Goal: Information Seeking & Learning: Learn about a topic

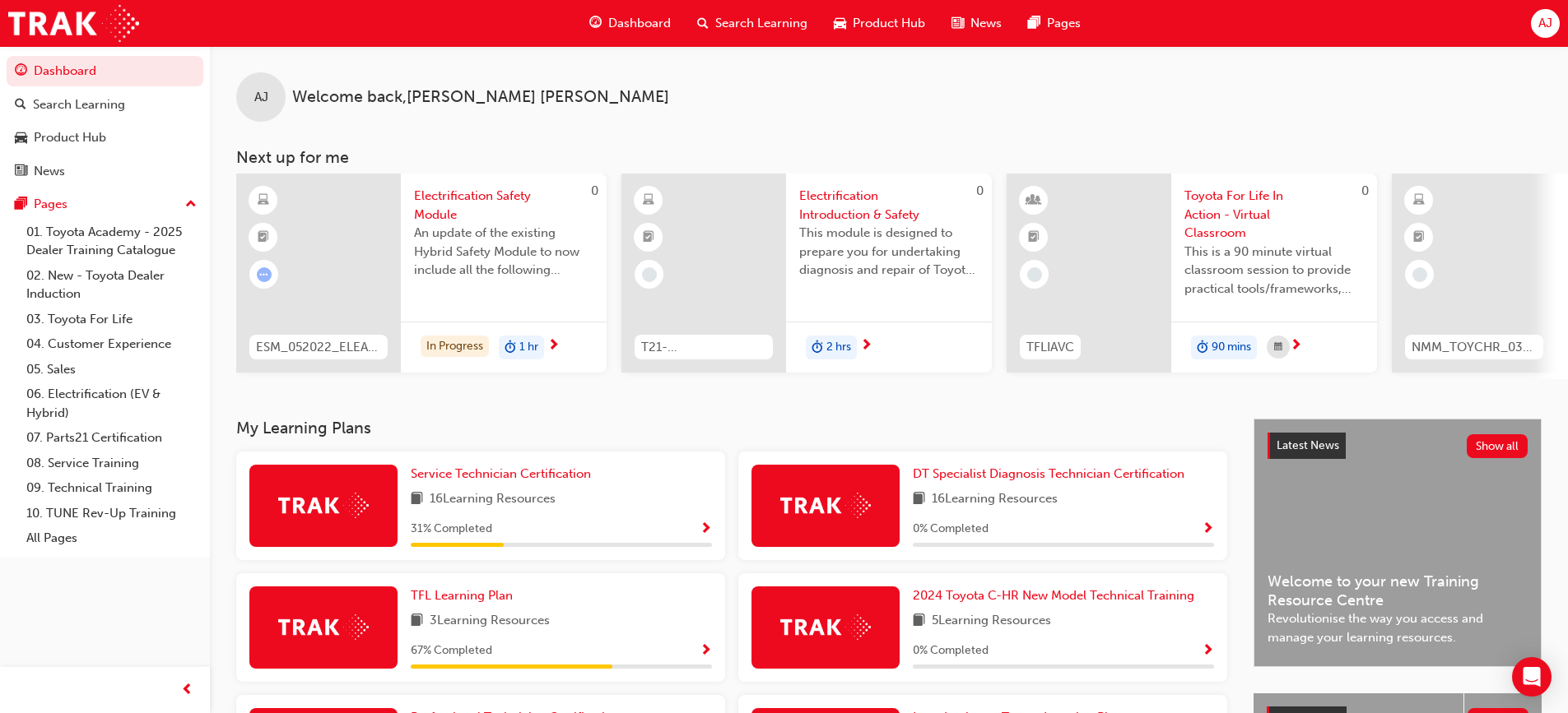
click at [556, 343] on span "next-icon" at bounding box center [553, 346] width 12 height 15
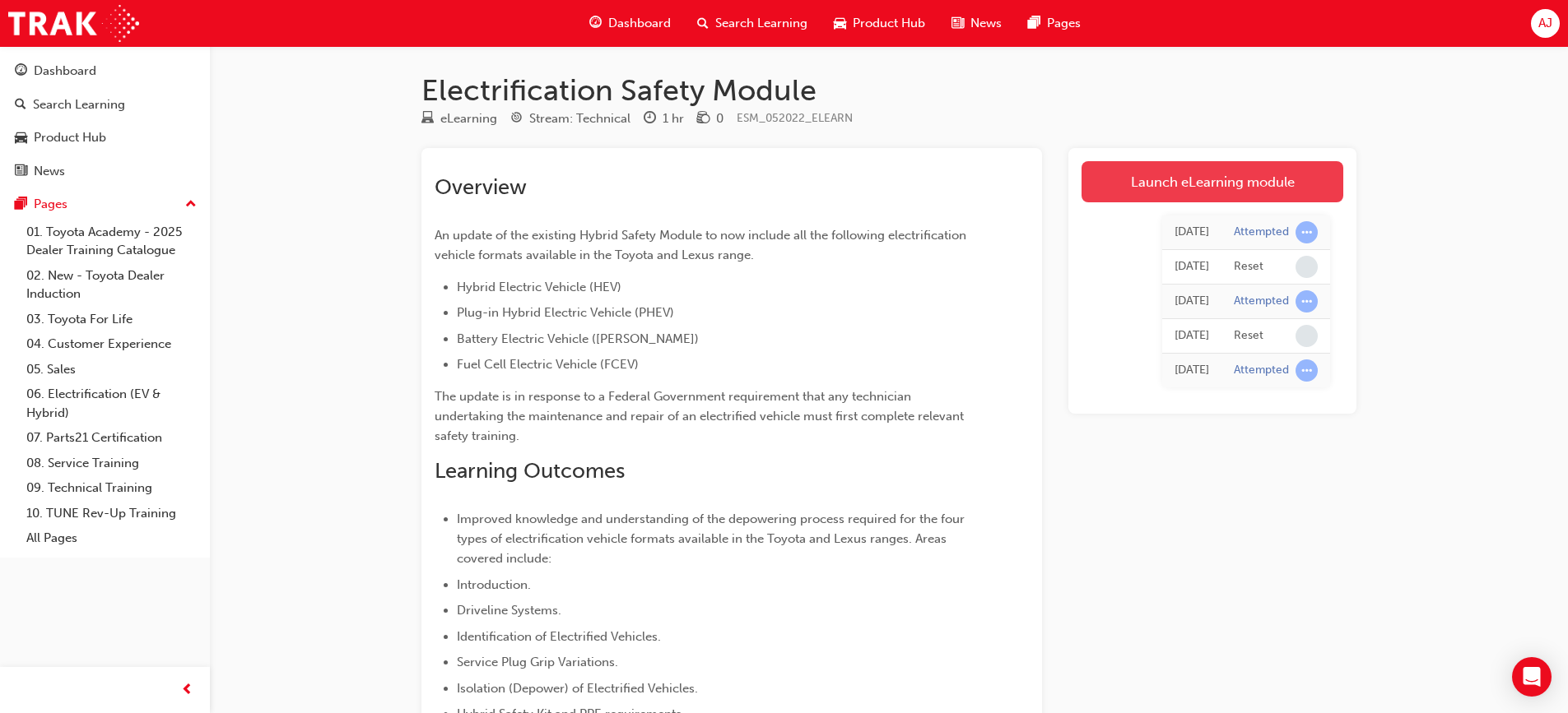
click at [1270, 184] on link "Launch eLearning module" at bounding box center [1211, 181] width 261 height 41
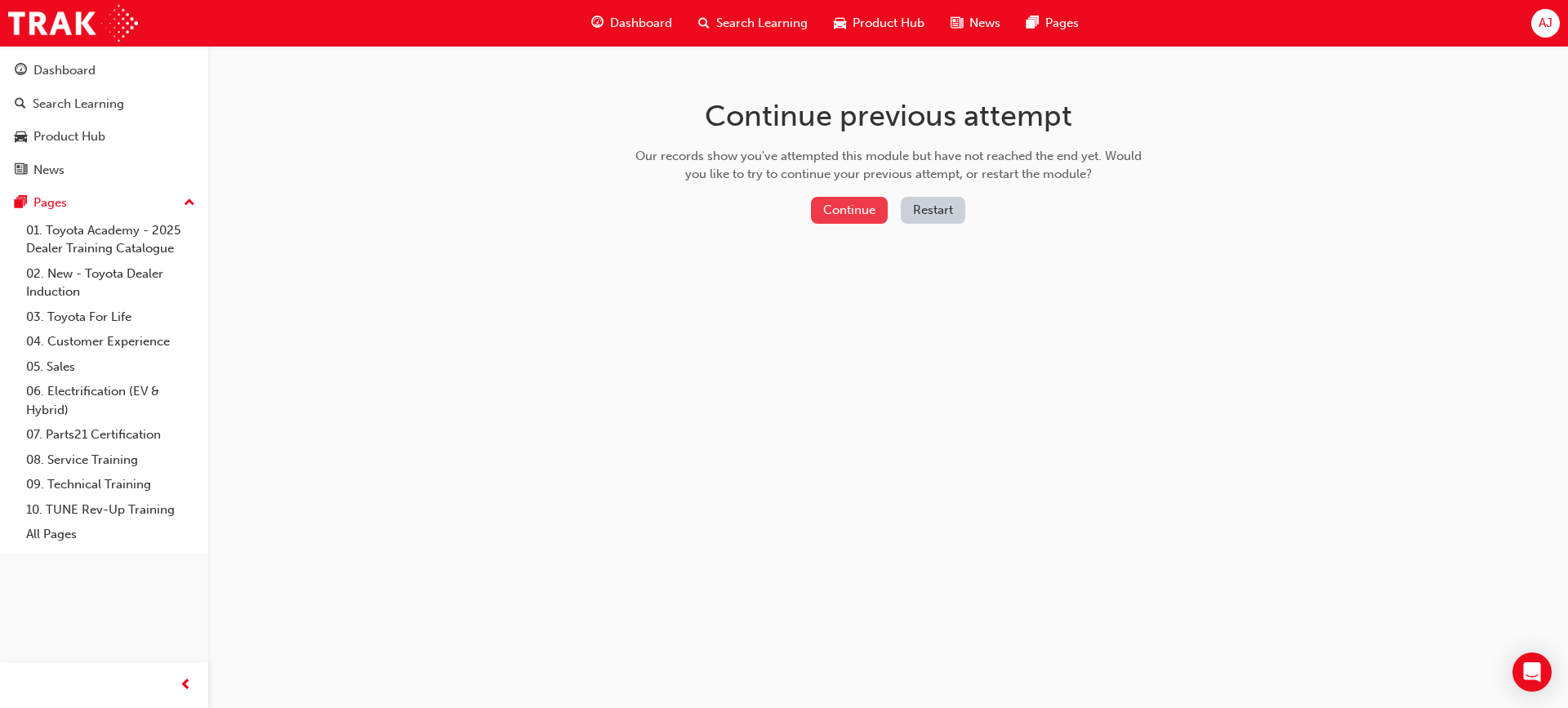
click at [863, 200] on button "Continue" at bounding box center [849, 210] width 77 height 27
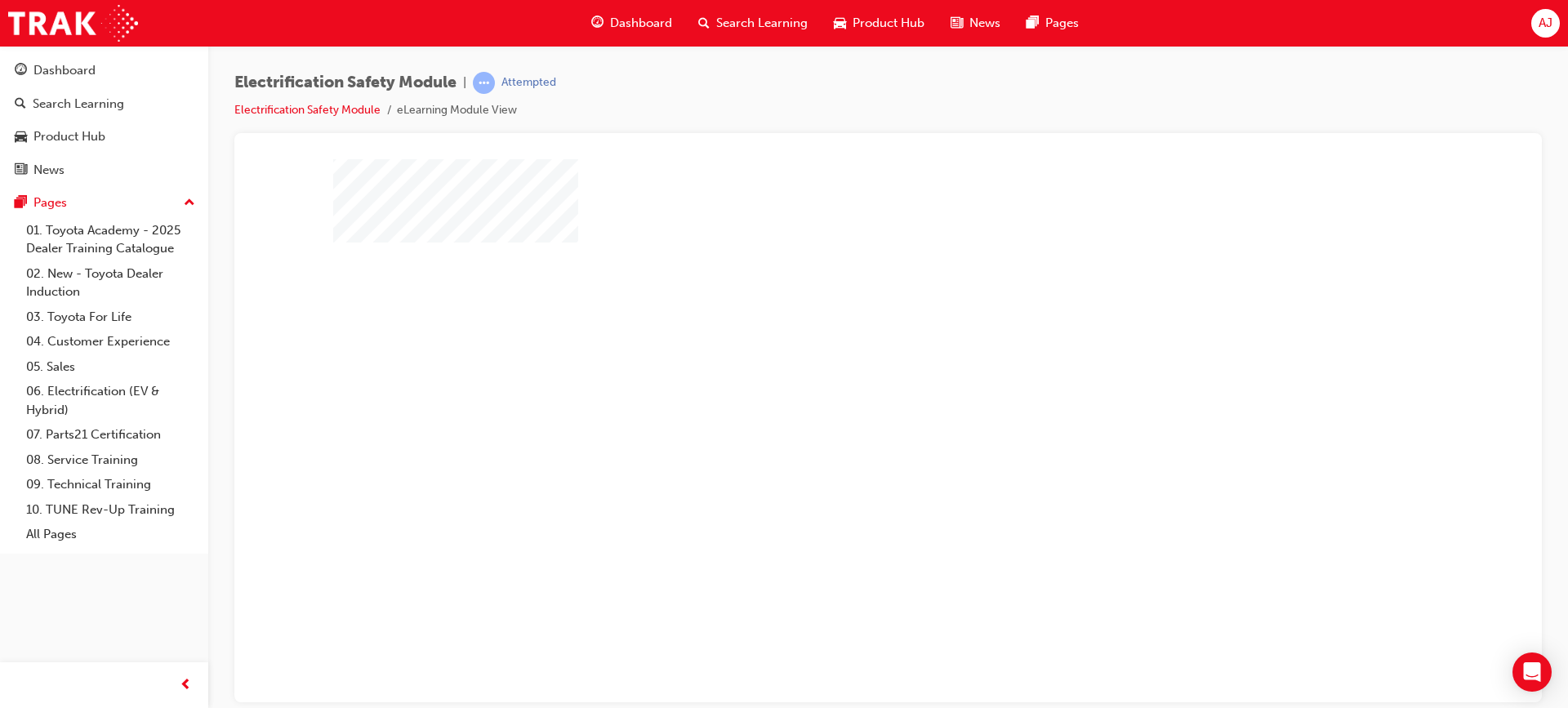
scroll to position [69, 0]
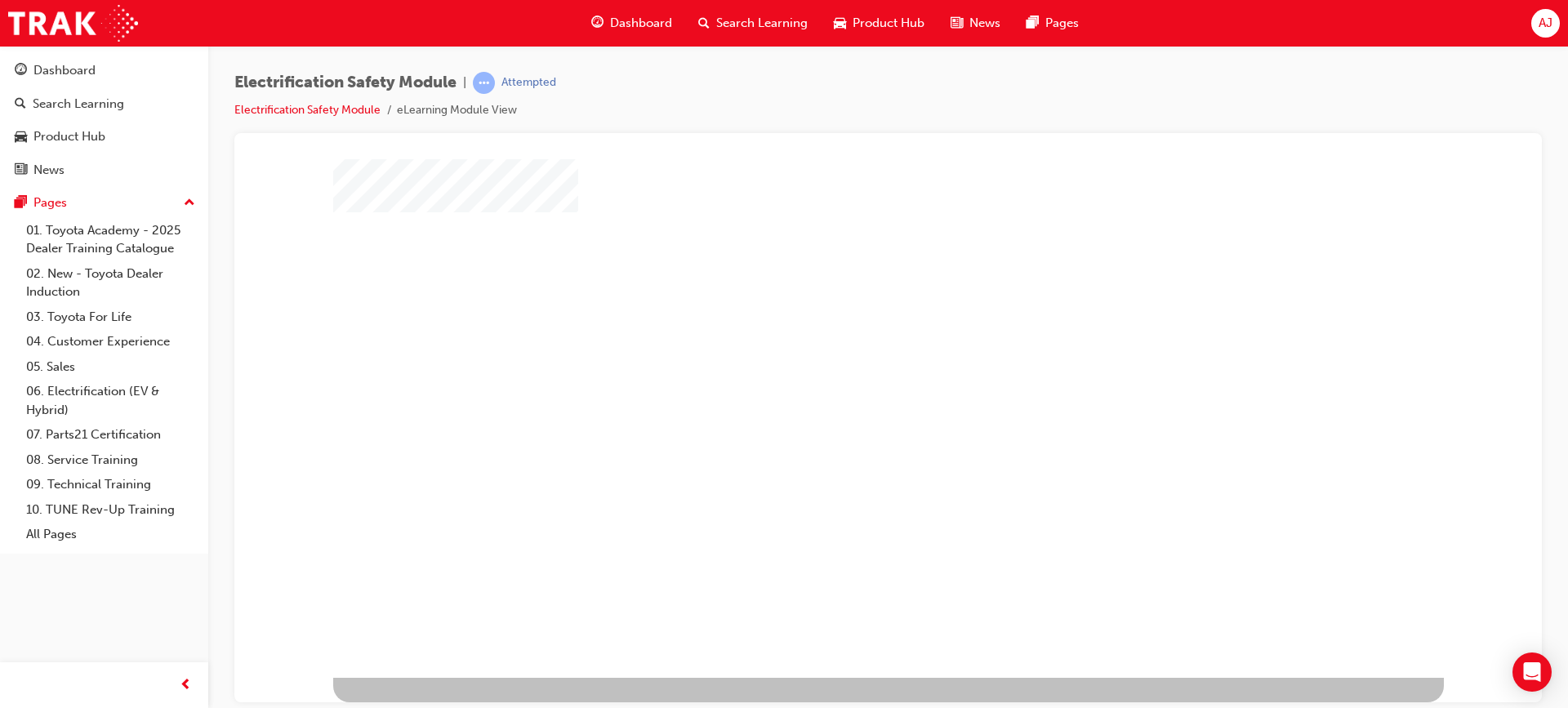
click at [841, 314] on div "play" at bounding box center [841, 314] width 0 height 0
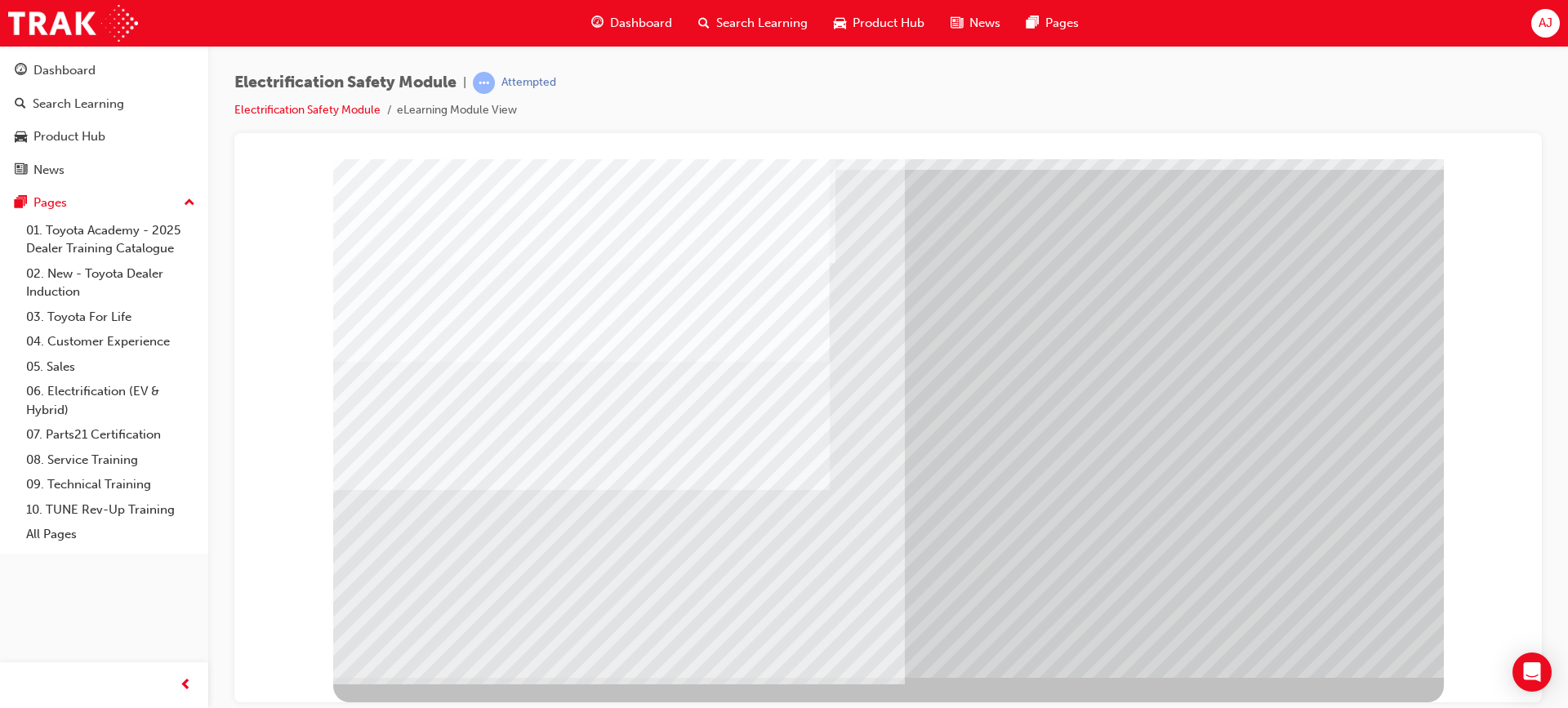
drag, startPoint x: 391, startPoint y: 492, endPoint x: 398, endPoint y: 490, distance: 7.3
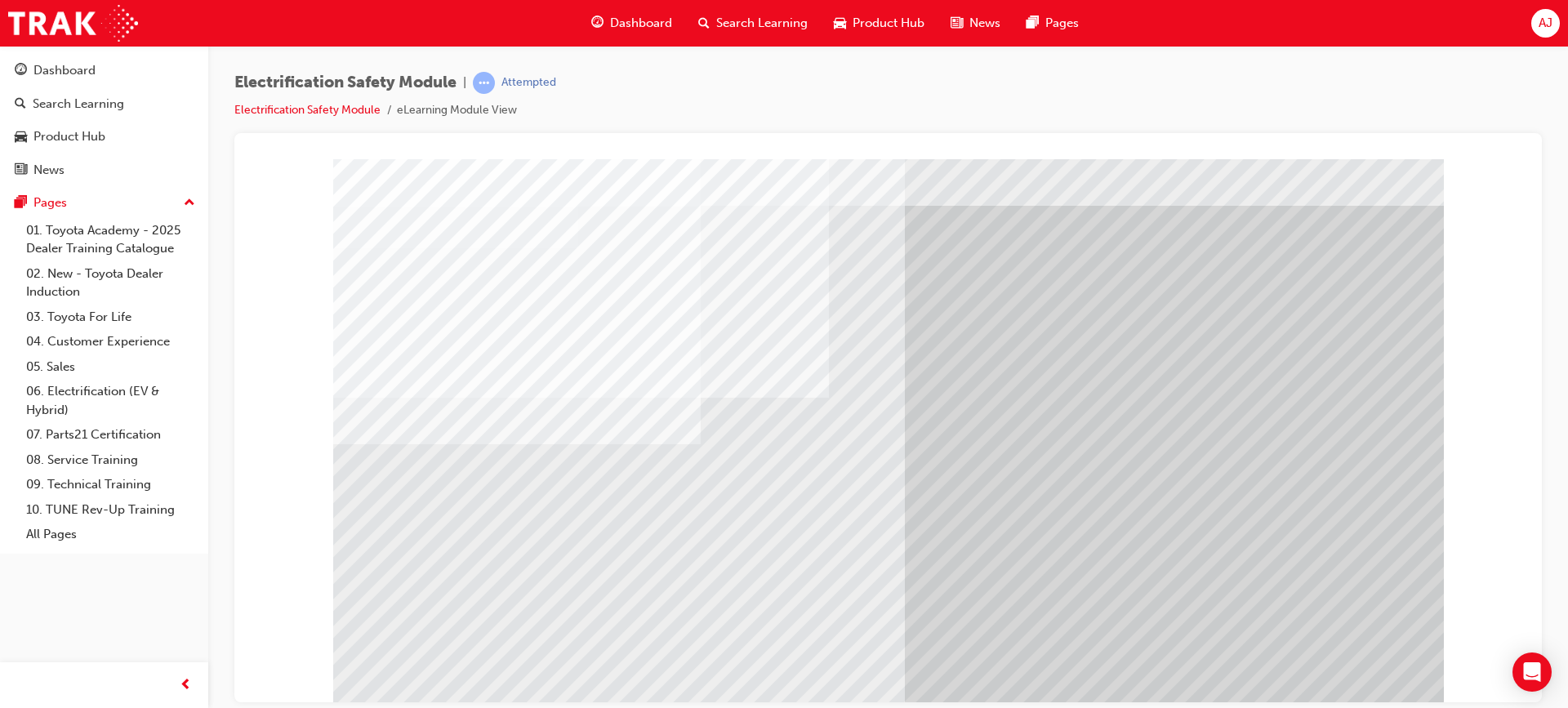
scroll to position [0, 0]
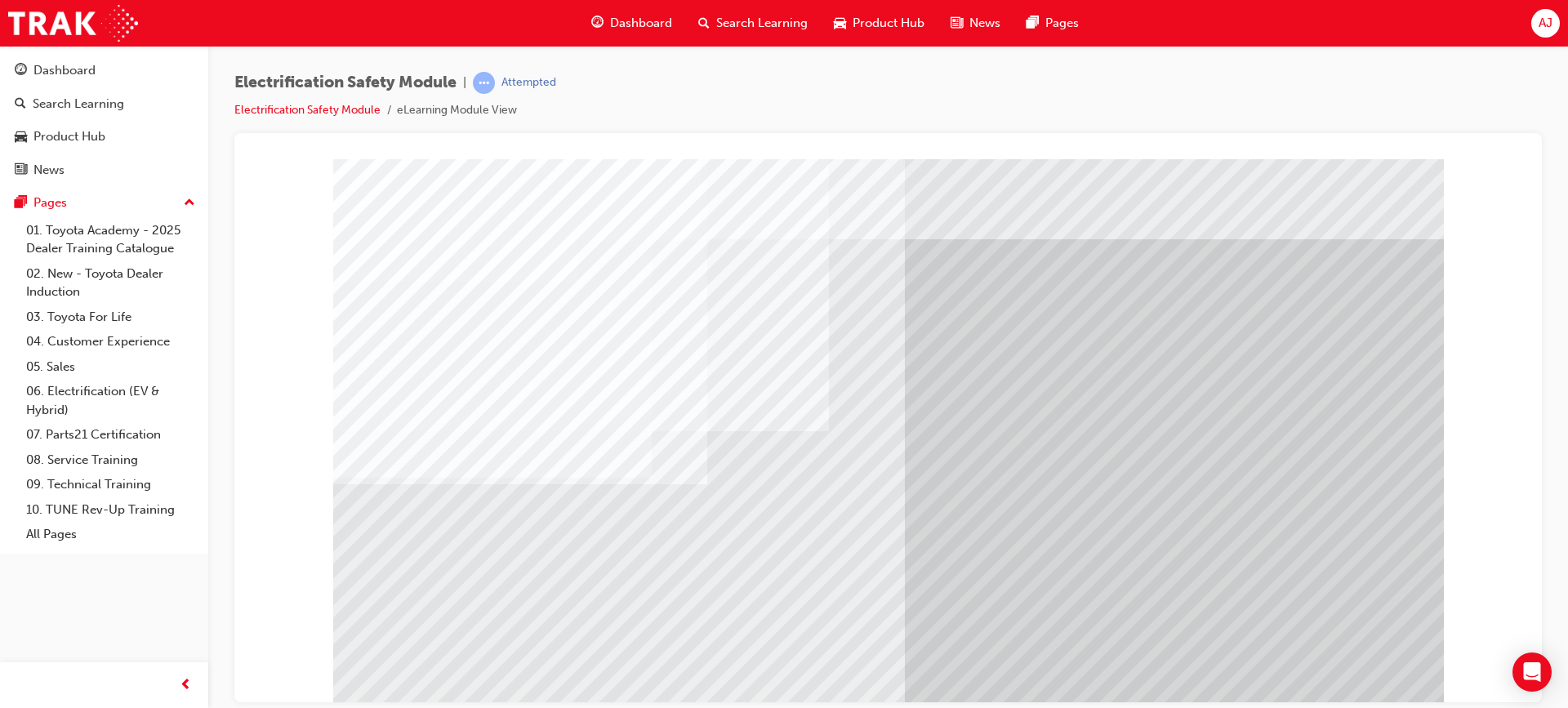
scroll to position [69, 0]
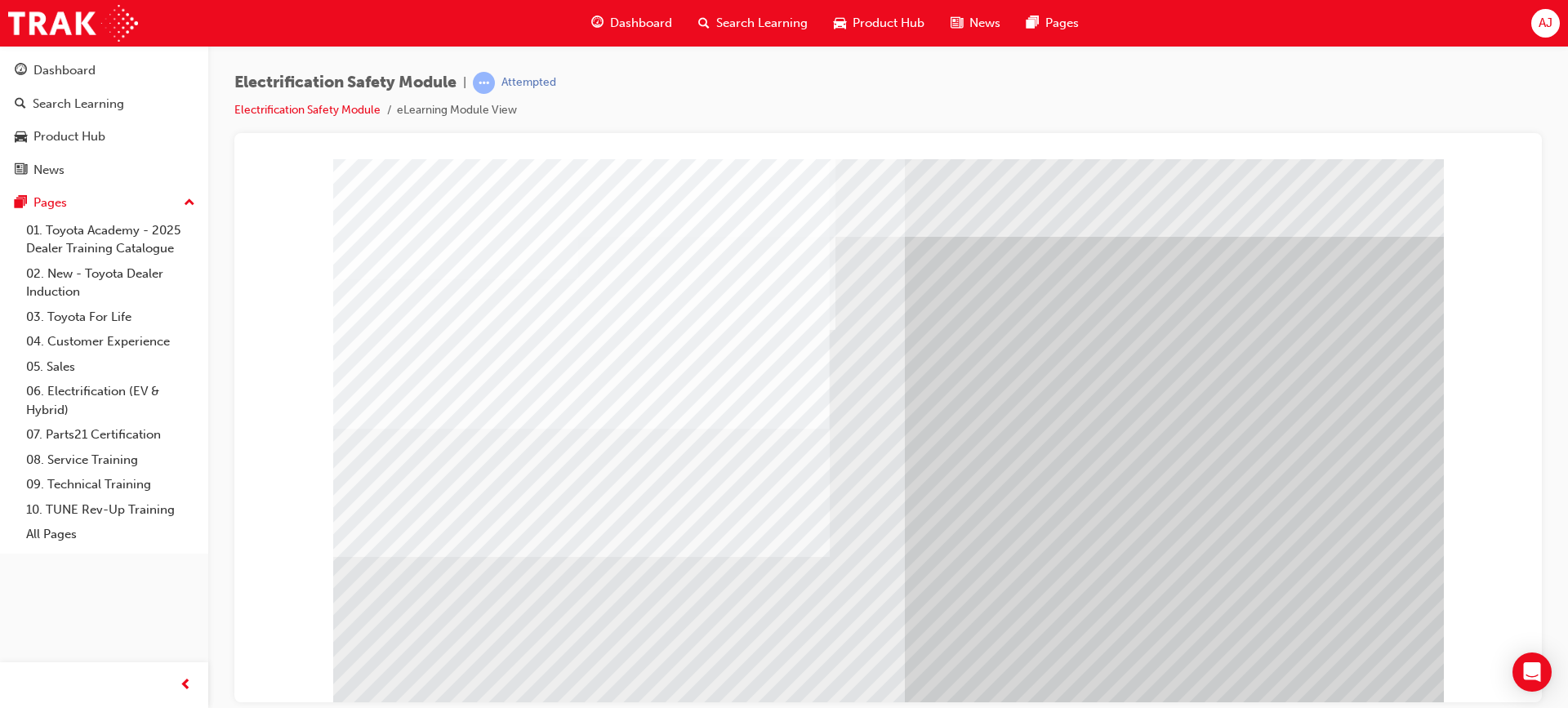
scroll to position [0, 0]
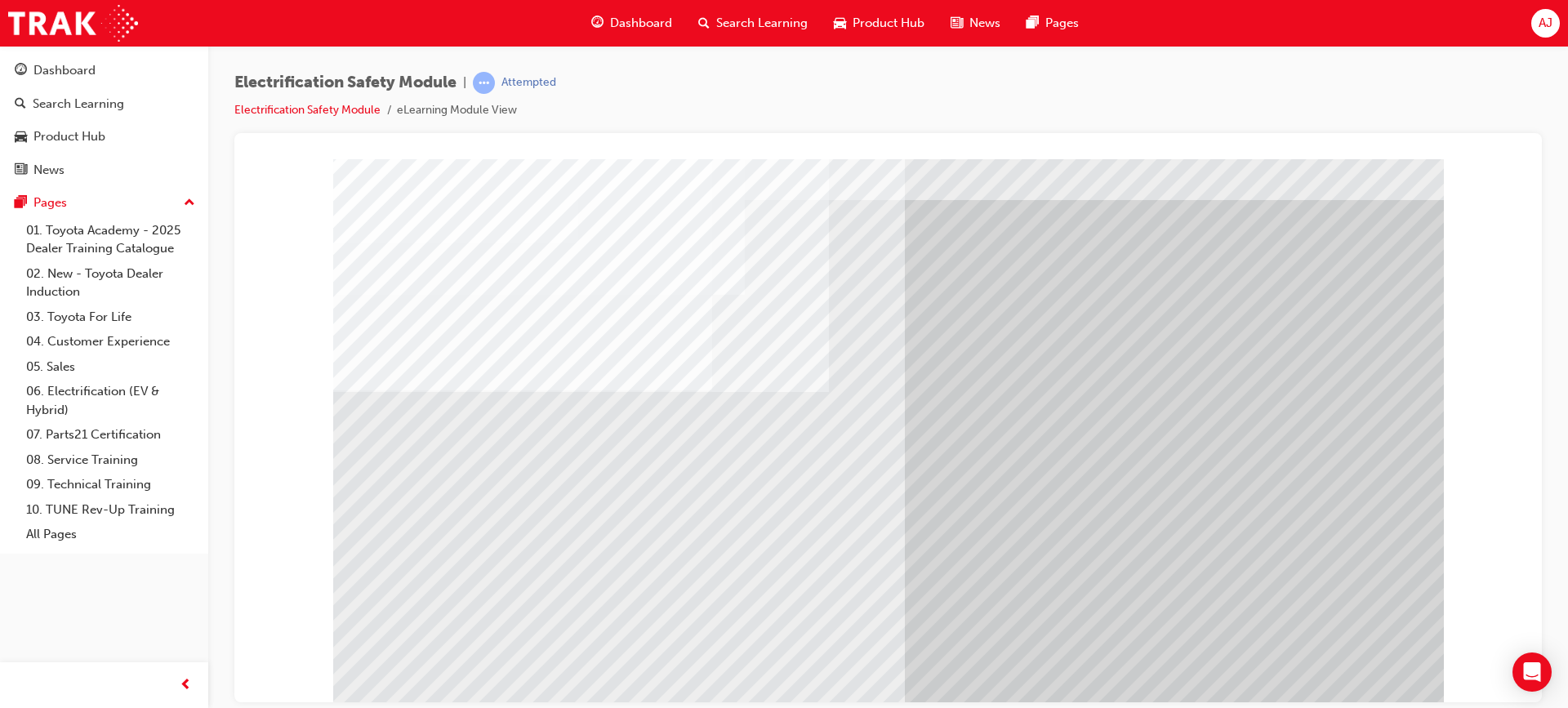
scroll to position [69, 0]
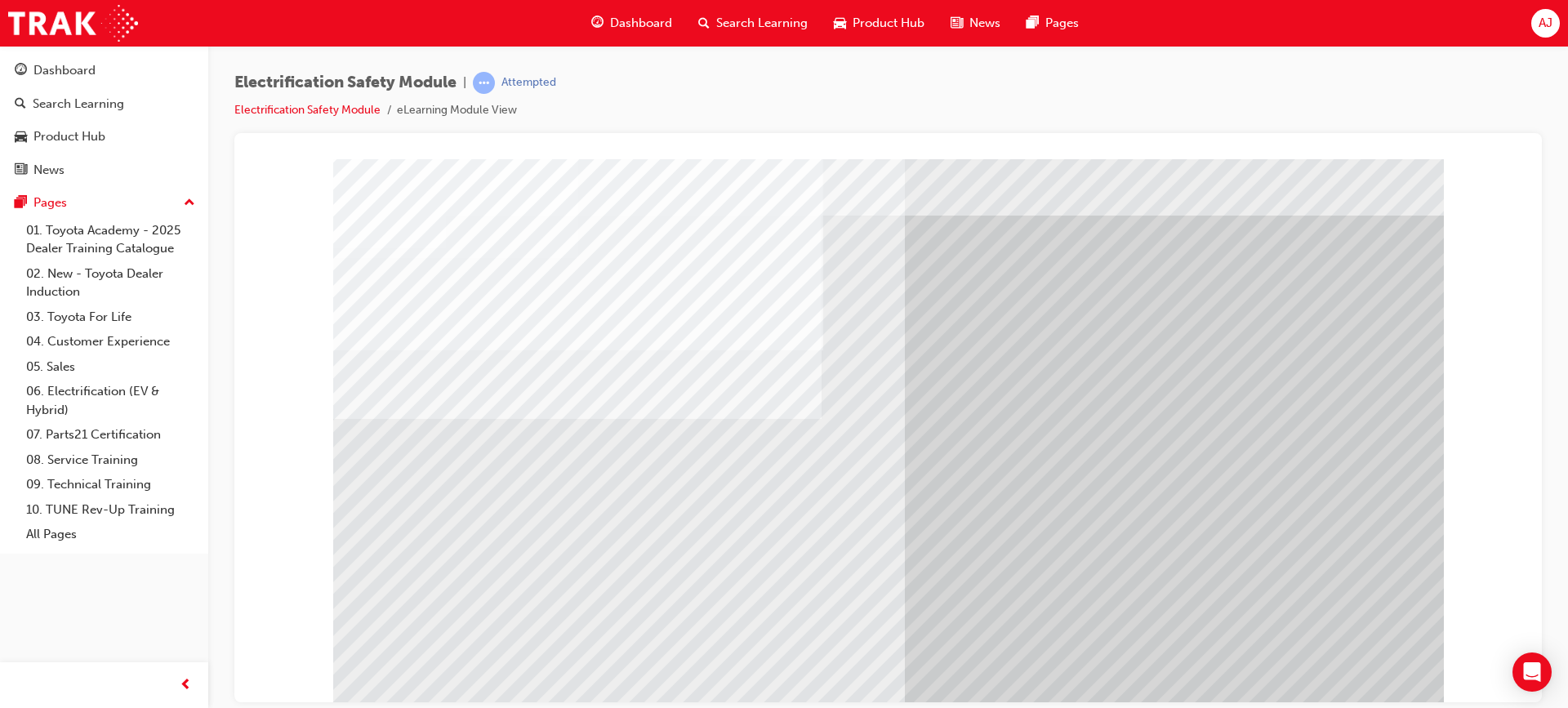
scroll to position [0, 0]
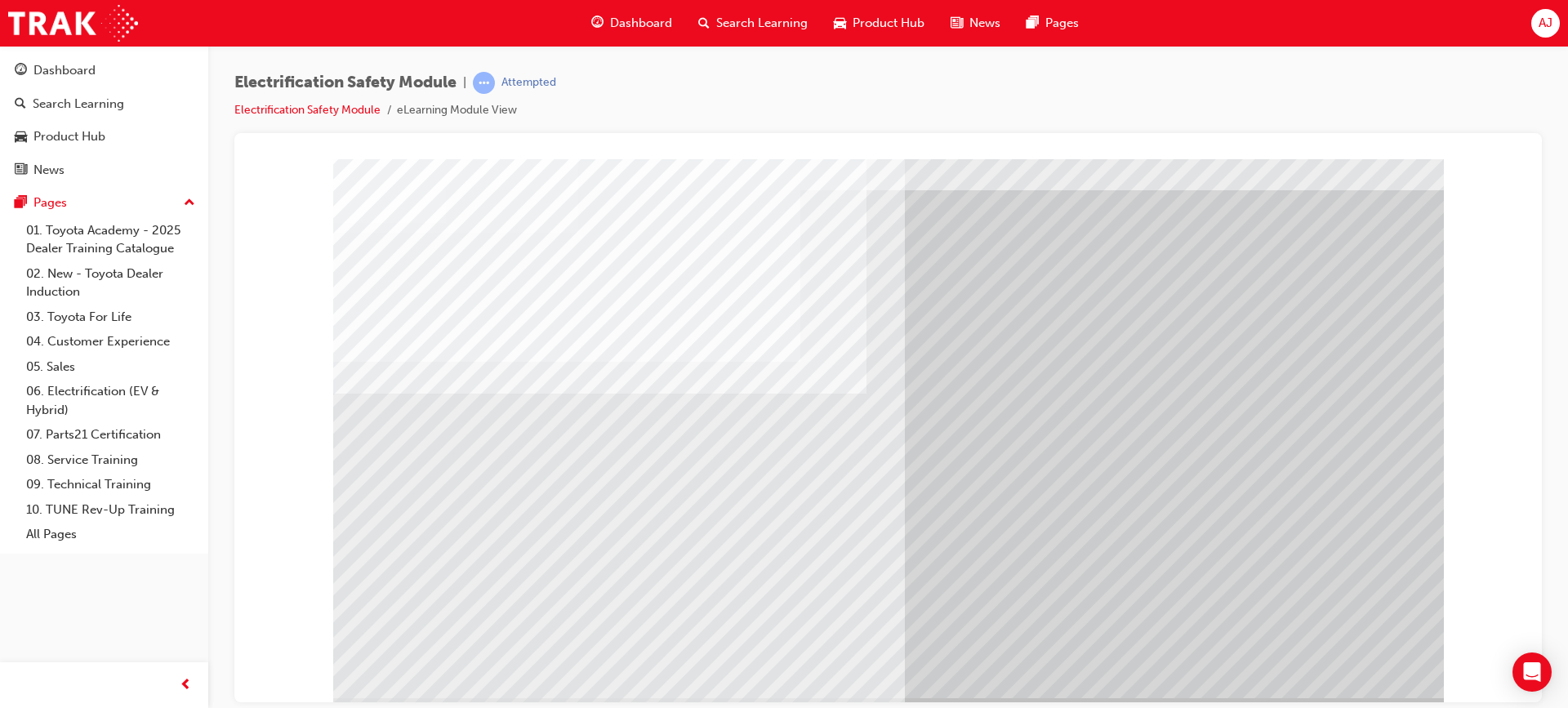
scroll to position [69, 0]
